Goal: Communication & Community: Answer question/provide support

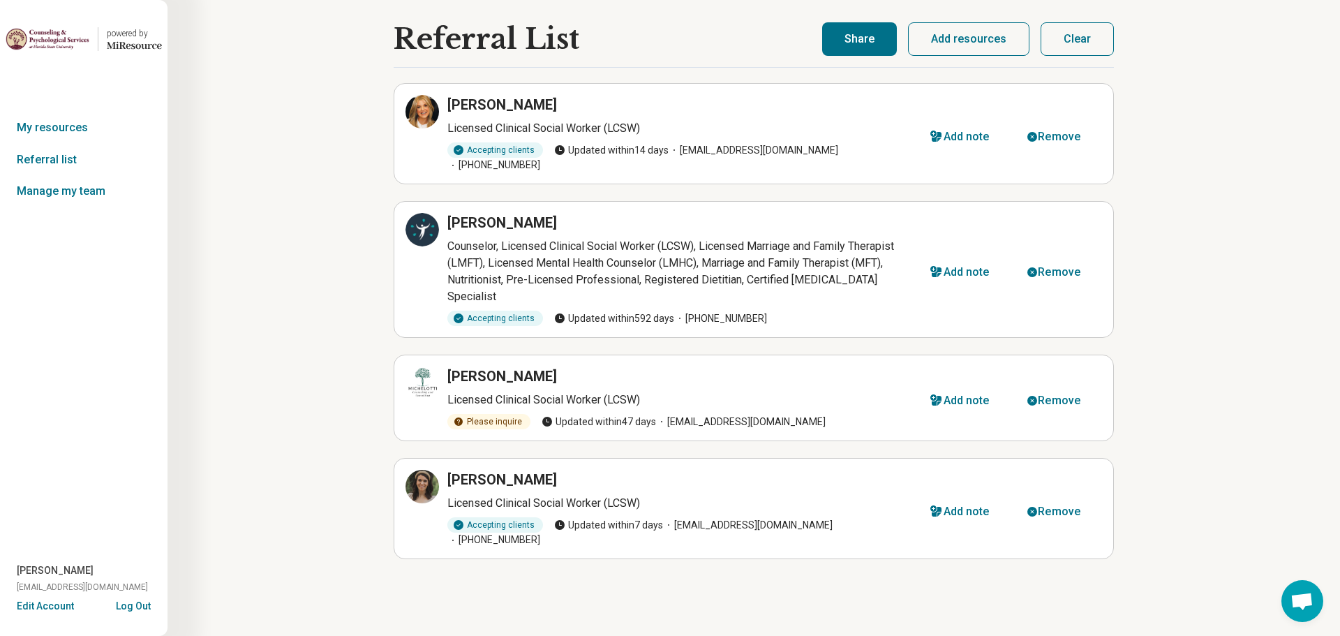
click at [66, 42] on img at bounding box center [48, 38] width 84 height 33
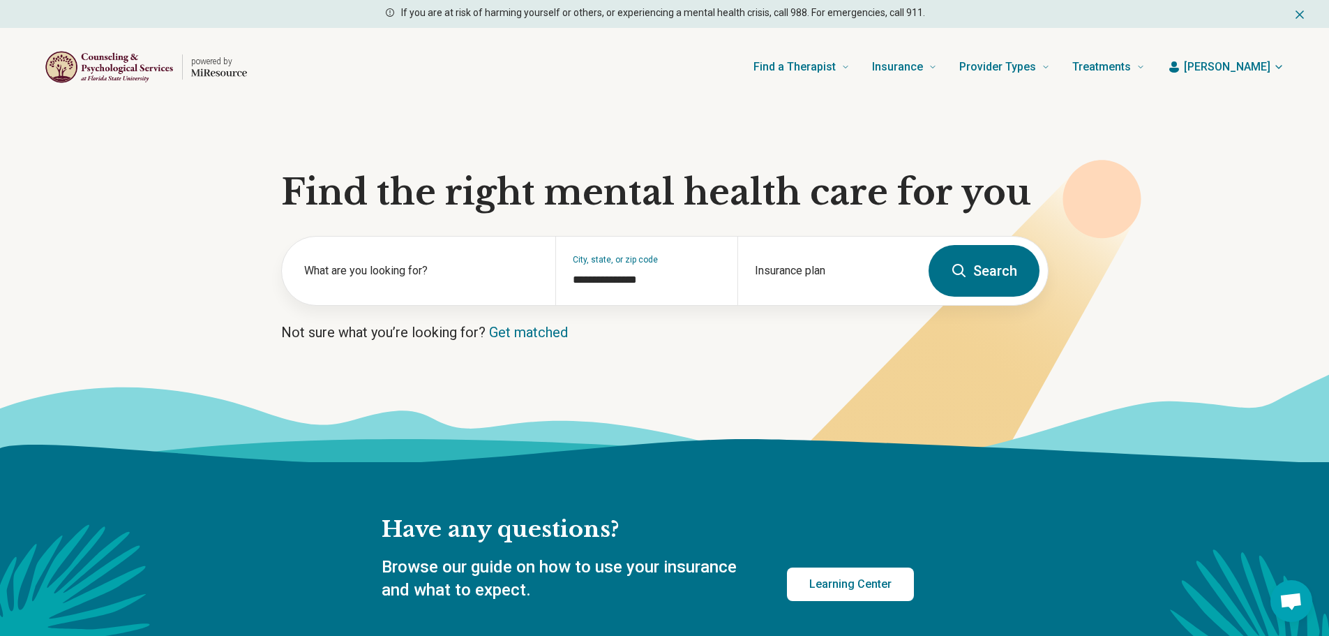
click at [1261, 66] on span "[PERSON_NAME]" at bounding box center [1227, 67] width 87 height 17
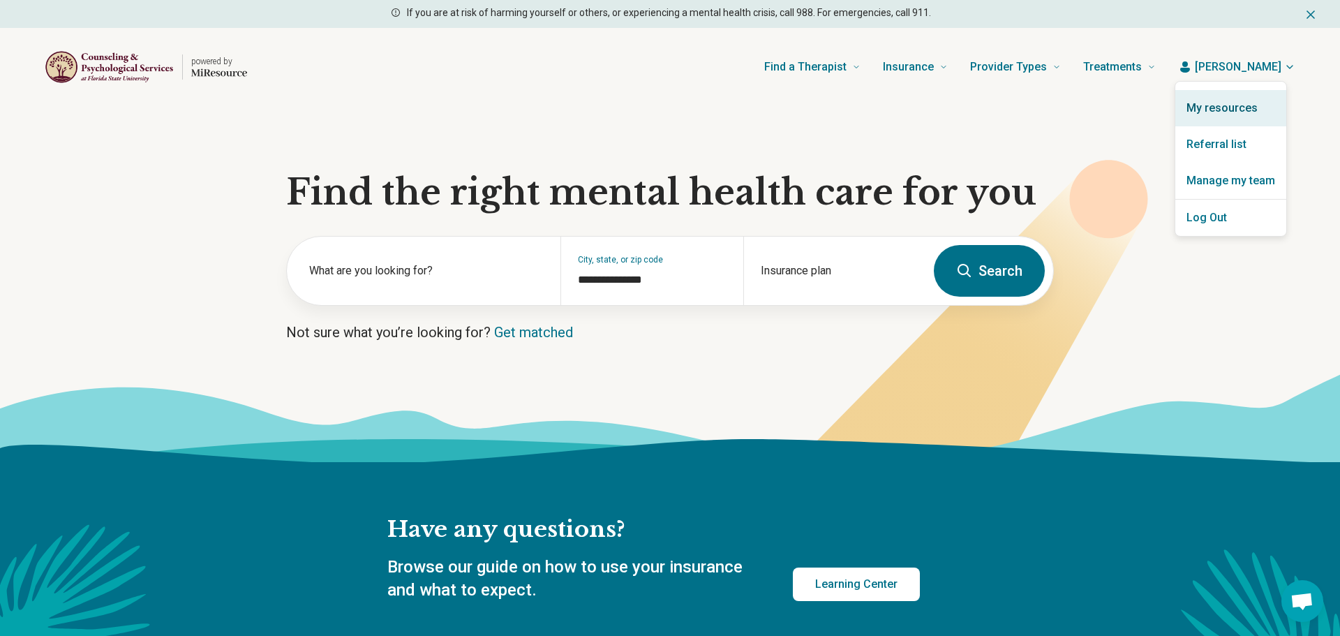
click at [1231, 107] on link "My resources" at bounding box center [1230, 108] width 111 height 36
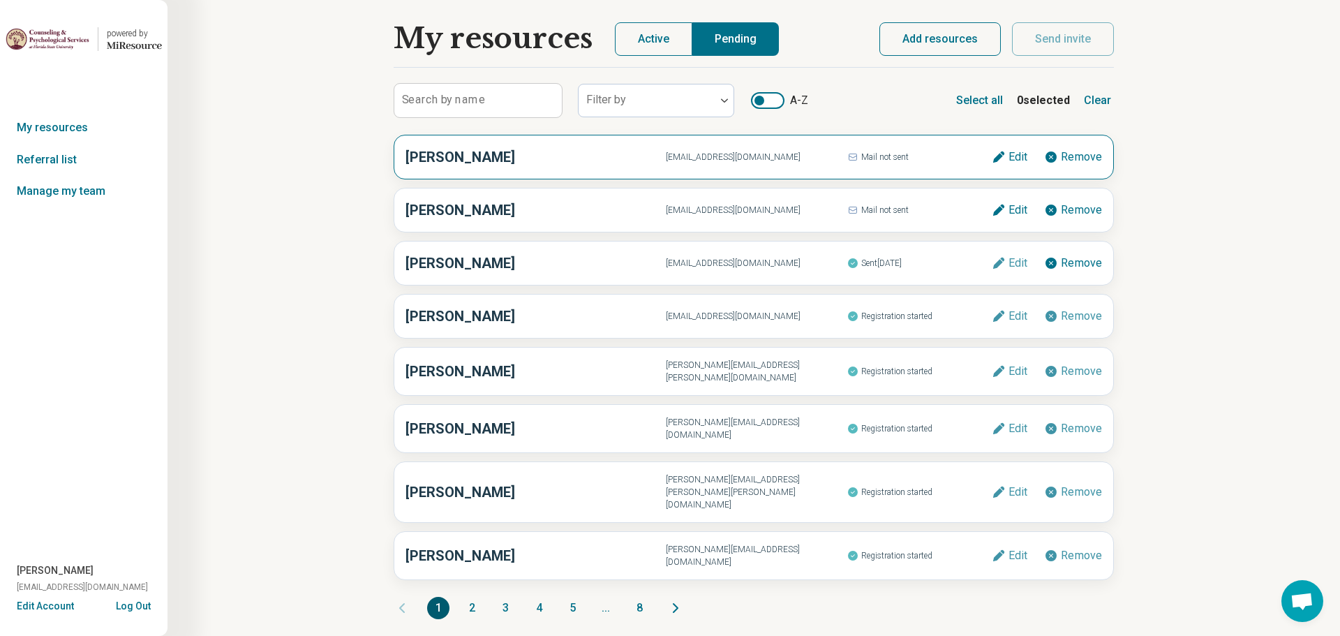
click at [875, 160] on span "Mail not sent" at bounding box center [919, 157] width 144 height 18
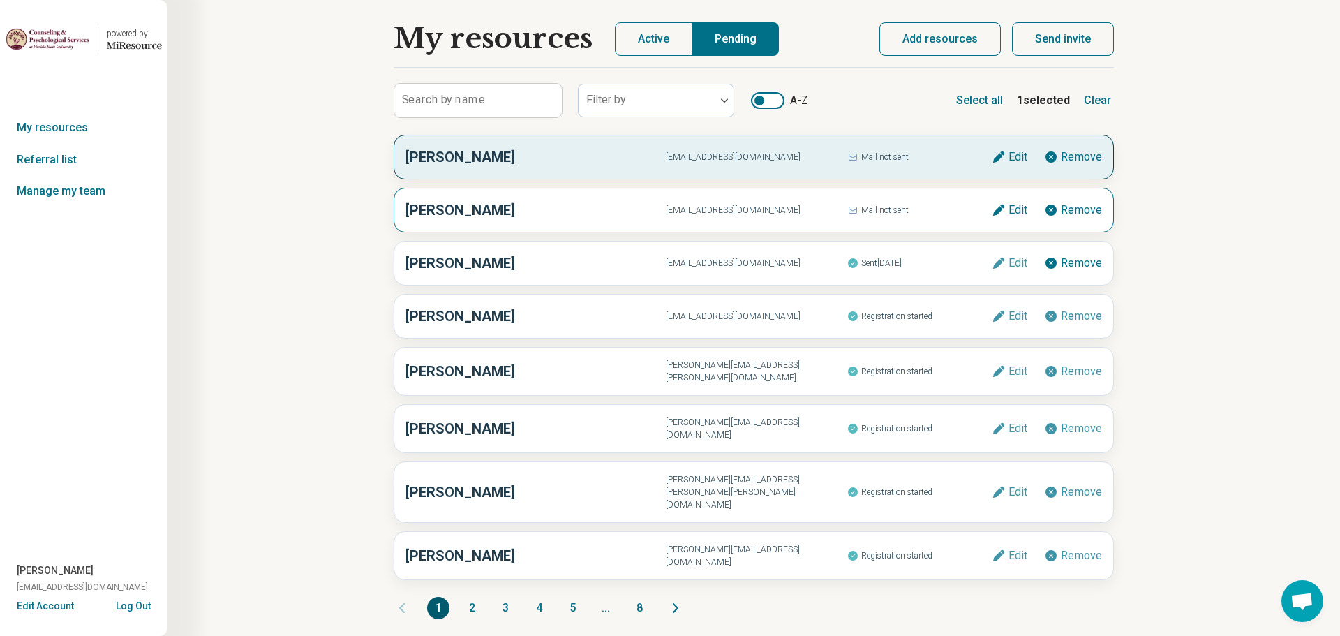
click at [877, 213] on span "Mail not sent" at bounding box center [919, 210] width 144 height 18
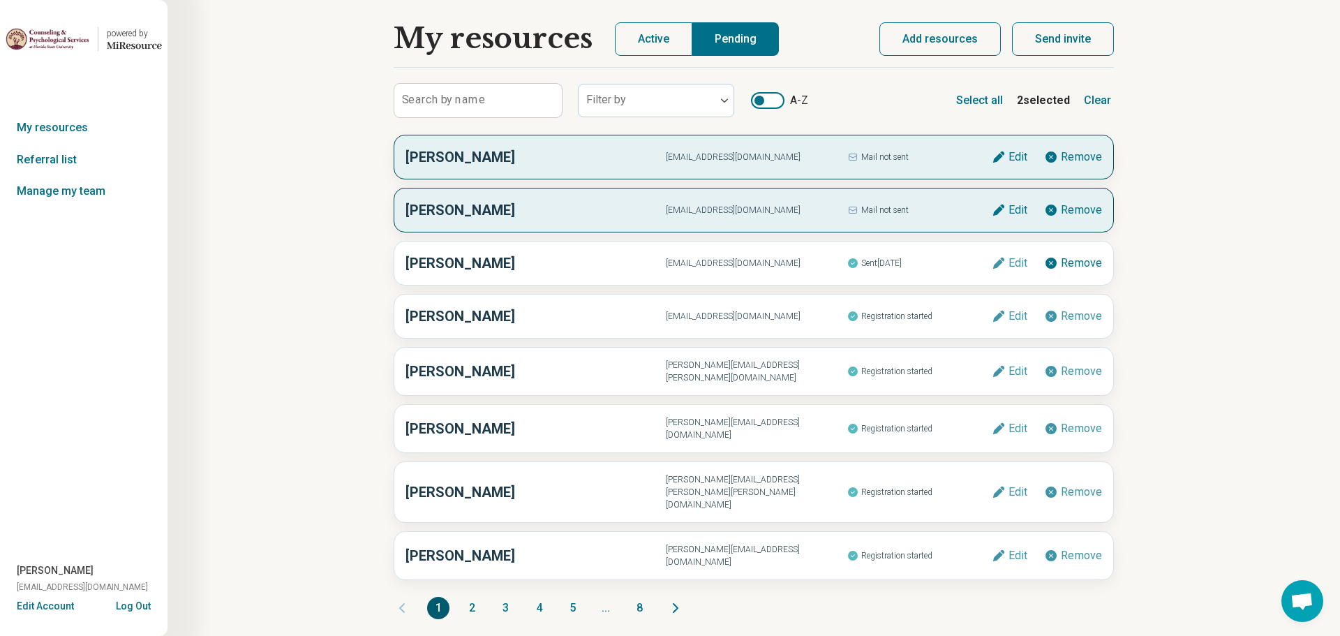
click at [1063, 43] on button "Send invite" at bounding box center [1063, 38] width 102 height 33
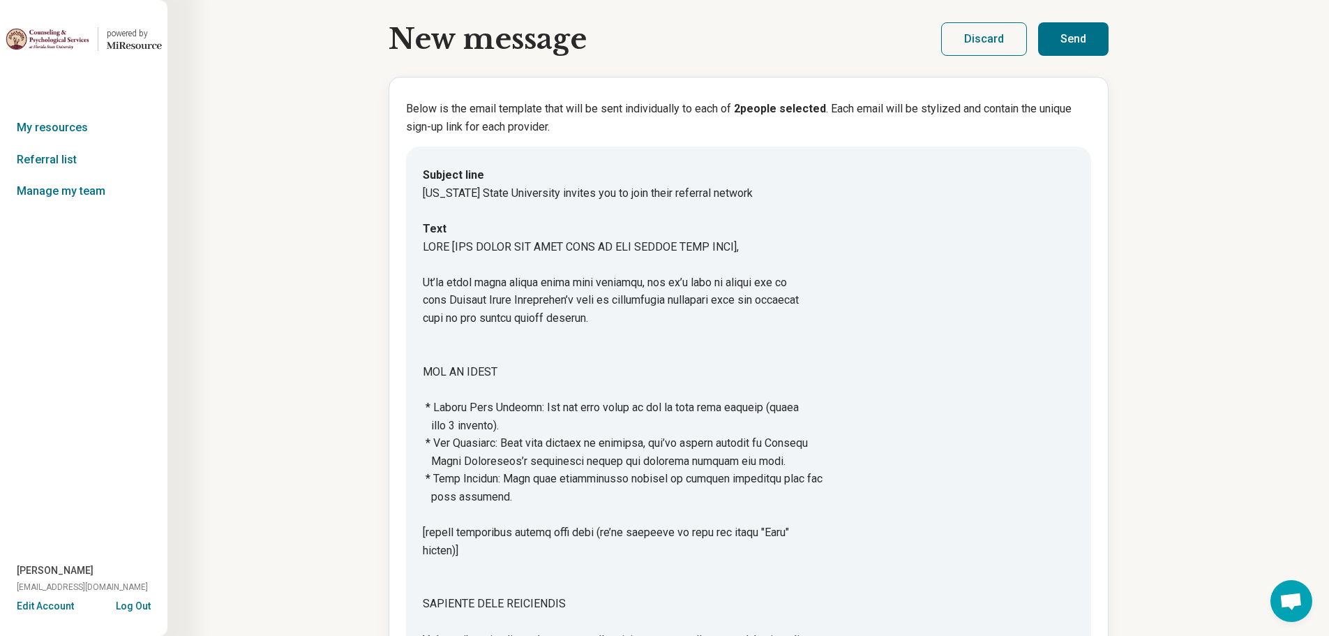
click at [1063, 38] on button "Send" at bounding box center [1073, 38] width 70 height 33
